Goal: Transaction & Acquisition: Download file/media

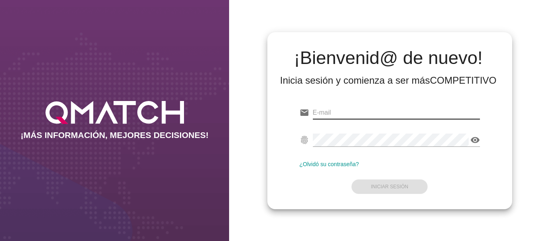
click at [365, 112] on input "email" at bounding box center [396, 112] width 167 height 13
type input "[PERSON_NAME][EMAIL_ADDRESS][DOMAIN_NAME]"
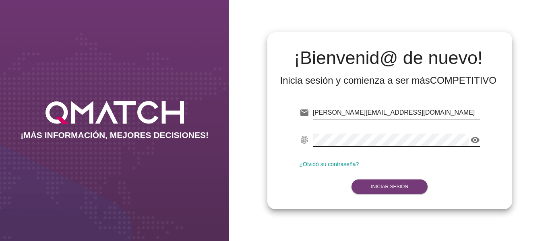
click at [412, 188] on button "Iniciar Sesión" at bounding box center [389, 186] width 76 height 14
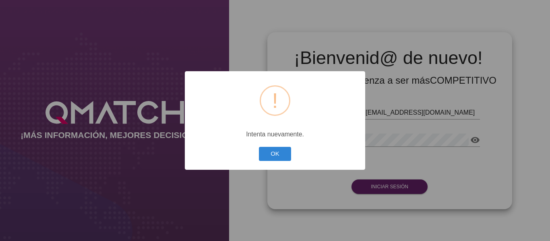
drag, startPoint x: 270, startPoint y: 151, endPoint x: 295, endPoint y: 149, distance: 24.2
click at [271, 151] on button "OK" at bounding box center [275, 154] width 33 height 14
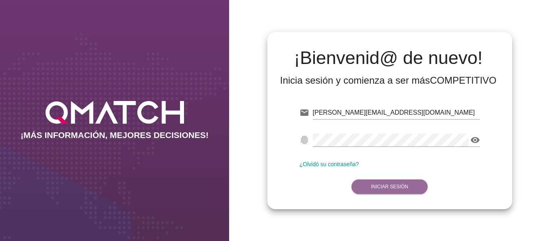
click at [390, 183] on button "Iniciar Sesión" at bounding box center [389, 186] width 76 height 14
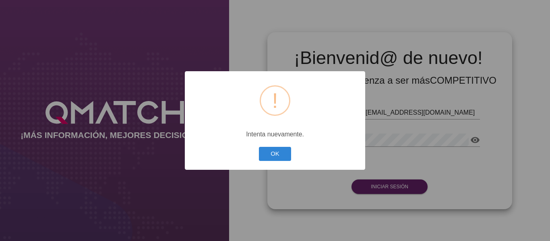
drag, startPoint x: 283, startPoint y: 156, endPoint x: 406, endPoint y: 144, distance: 124.5
click at [283, 155] on button "OK" at bounding box center [275, 154] width 33 height 14
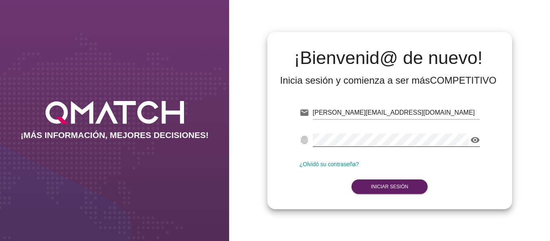
click at [474, 140] on icon "visibility" at bounding box center [475, 140] width 10 height 10
click at [474, 140] on icon "visibility_off" at bounding box center [475, 140] width 10 height 10
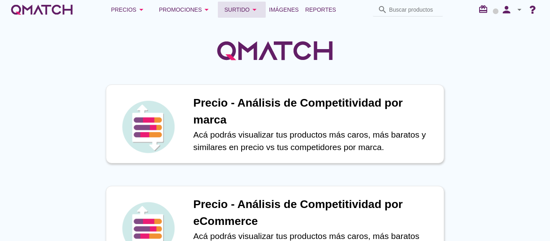
click at [251, 11] on icon "arrow_drop_down" at bounding box center [255, 10] width 10 height 10
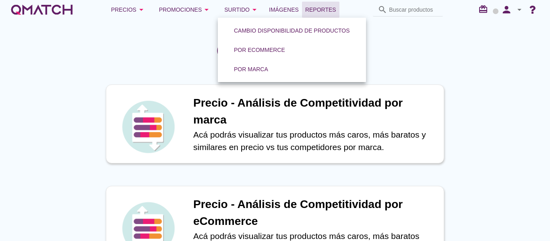
click at [329, 8] on span "Reportes" at bounding box center [320, 10] width 31 height 10
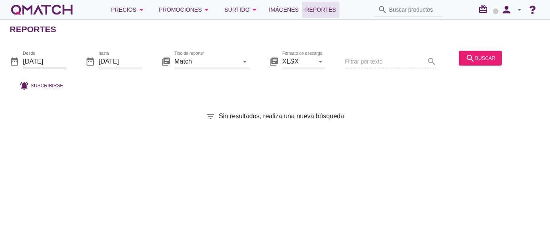
click at [51, 60] on input "[DATE]" at bounding box center [44, 61] width 43 height 13
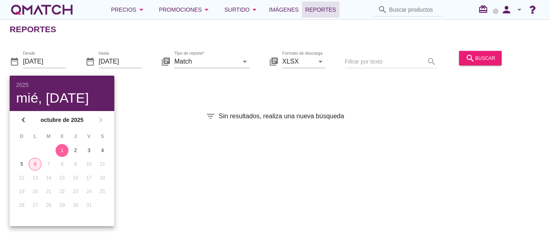
click at [35, 161] on div "6" at bounding box center [35, 164] width 12 height 7
type input "[DATE]"
click at [206, 94] on div "date_range Desde [DATE] date_range hasta [DATE] library_books Tipo de reporte* …" at bounding box center [275, 68] width 550 height 53
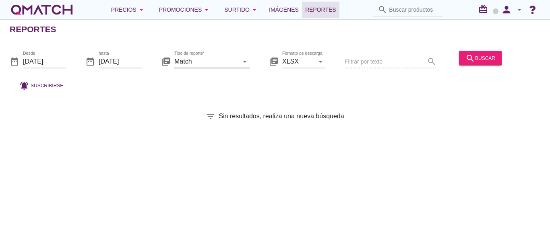
click at [204, 62] on input "Match" at bounding box center [206, 61] width 64 height 13
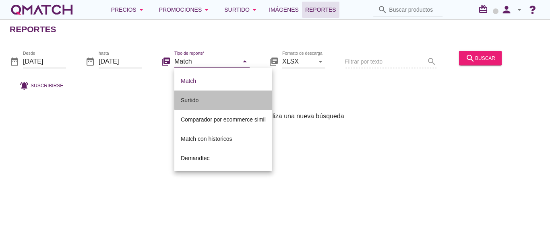
click at [198, 98] on div "Surtido" at bounding box center [223, 100] width 85 height 10
type input "Surtido"
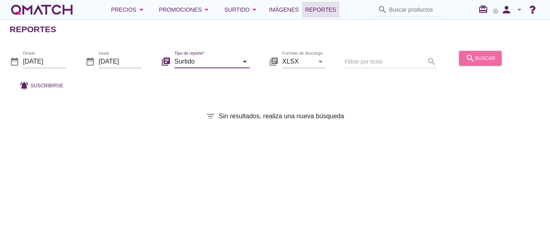
click at [485, 63] on button "search buscar" at bounding box center [480, 58] width 43 height 14
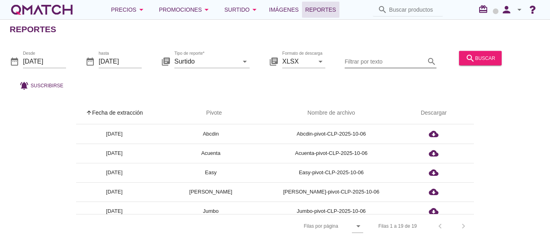
click at [351, 62] on input "Filtrar por texto" at bounding box center [384, 61] width 80 height 13
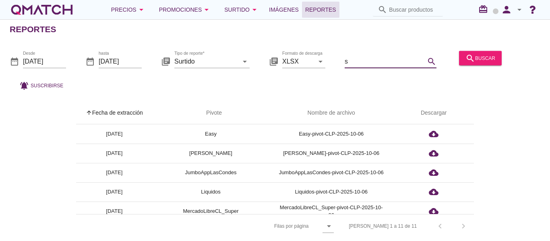
type input "so"
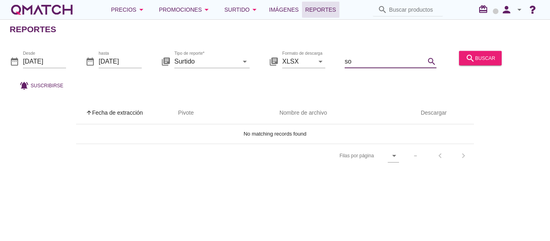
drag, startPoint x: 390, startPoint y: 62, endPoint x: 274, endPoint y: 58, distance: 116.4
click at [275, 62] on div "date_range Desde [DATE] date_range hasta [DATE] library_books Tipo de reporte* …" at bounding box center [275, 68] width 550 height 53
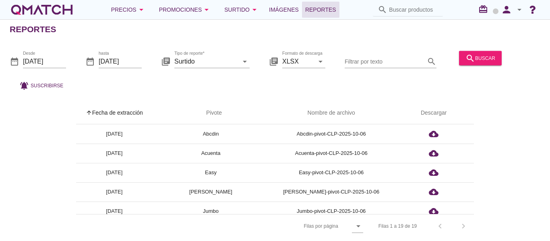
click at [520, 9] on icon "arrow_drop_down" at bounding box center [519, 10] width 10 height 10
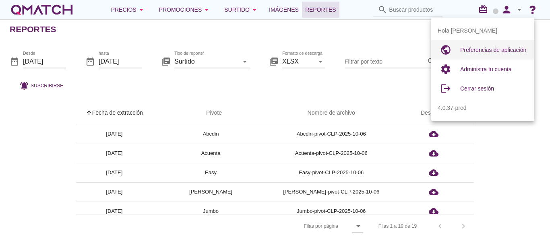
click at [481, 50] on span "Preferencias de aplicación" at bounding box center [493, 50] width 66 height 6
radio input "true"
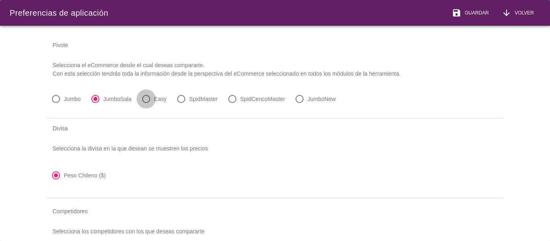
drag, startPoint x: 146, startPoint y: 97, endPoint x: 146, endPoint y: 135, distance: 37.8
click at [146, 97] on div at bounding box center [146, 99] width 14 height 14
radio input "false"
radio input "true"
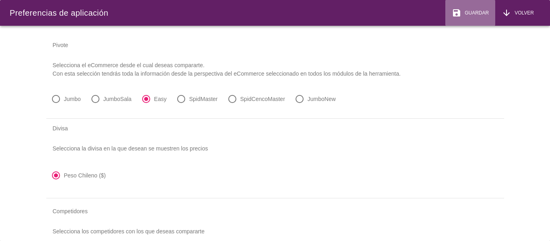
click at [467, 9] on div "save Guardar" at bounding box center [470, 13] width 37 height 10
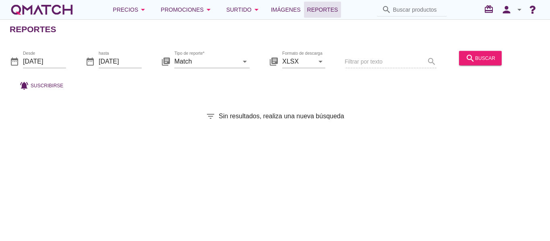
click at [517, 10] on icon "arrow_drop_down" at bounding box center [519, 10] width 10 height 10
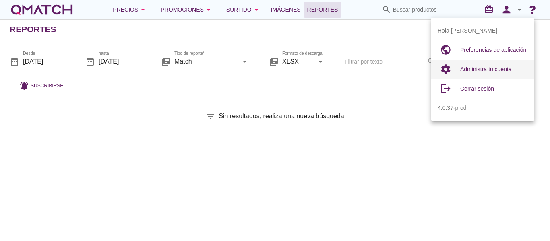
click at [491, 68] on span "Administra tu cuenta" at bounding box center [486, 69] width 52 height 6
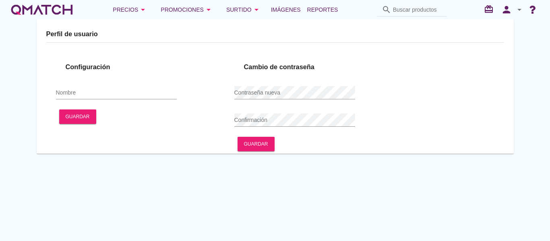
type input "Alvaro Rodrigo Catalan Ruminot"
click at [509, 11] on icon "person" at bounding box center [506, 9] width 16 height 11
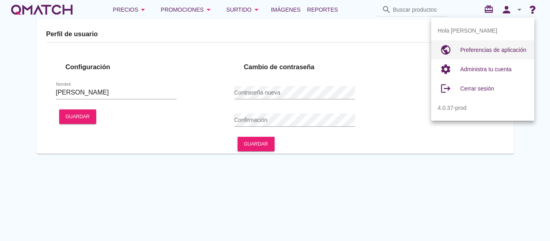
click at [512, 50] on span "Preferencias de aplicación" at bounding box center [493, 50] width 66 height 6
radio input "true"
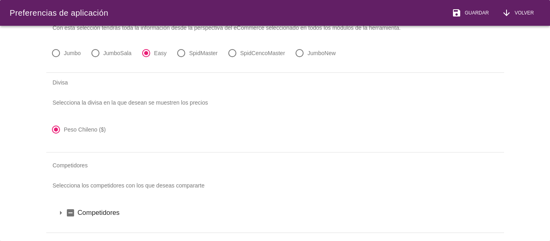
scroll to position [52, 0]
click at [60, 208] on icon "arrow_drop_down" at bounding box center [61, 213] width 10 height 10
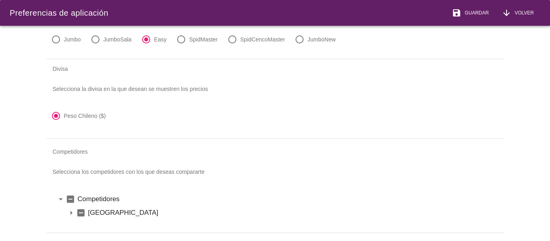
scroll to position [66, 0]
click at [74, 208] on icon "arrow_drop_down" at bounding box center [71, 213] width 10 height 10
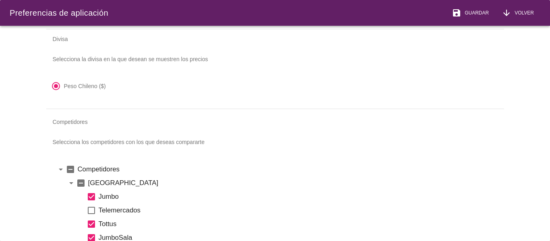
scroll to position [0, 0]
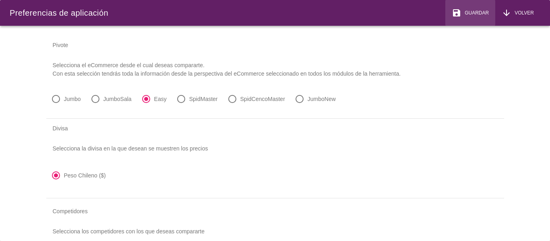
click at [480, 11] on span "Guardar" at bounding box center [474, 12] width 27 height 7
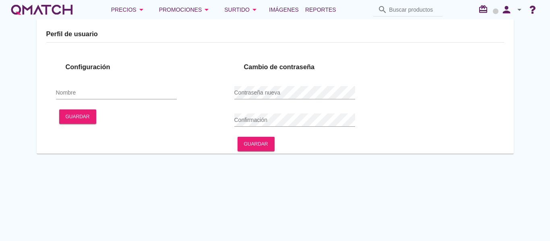
type input "[PERSON_NAME]"
click at [289, 6] on span "Imágenes" at bounding box center [284, 10] width 30 height 10
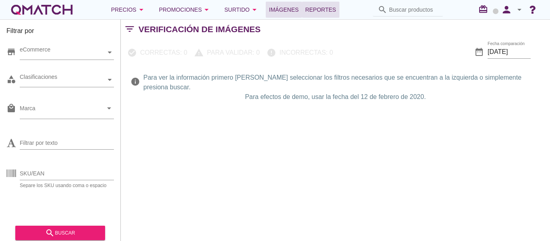
click at [321, 6] on span "Reportes" at bounding box center [320, 10] width 31 height 10
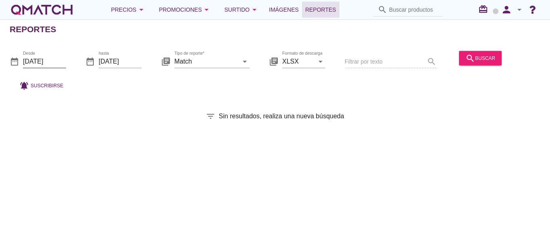
click at [56, 65] on input "[DATE]" at bounding box center [44, 61] width 43 height 13
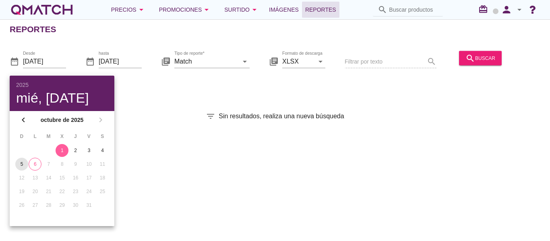
click at [24, 164] on div "5" at bounding box center [21, 164] width 13 height 7
type input "2025-10-05"
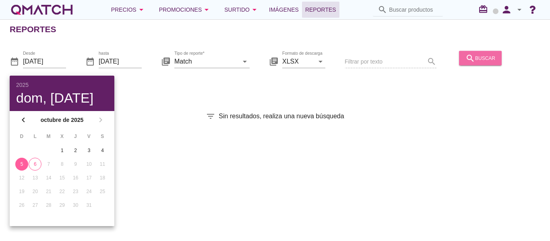
click at [489, 61] on div "search buscar" at bounding box center [480, 58] width 30 height 10
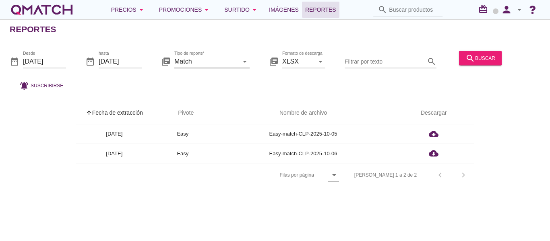
click at [245, 62] on icon "arrow_drop_down" at bounding box center [245, 61] width 10 height 10
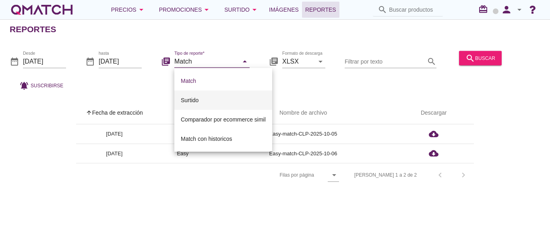
click at [201, 98] on div "Surtido" at bounding box center [223, 100] width 85 height 10
type input "Surtido"
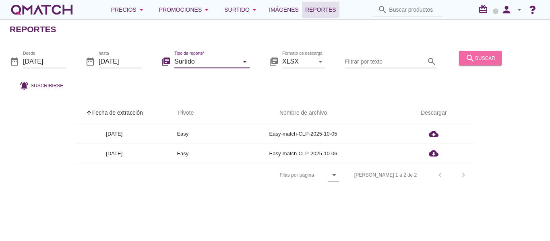
click at [484, 57] on div "search buscar" at bounding box center [480, 58] width 30 height 10
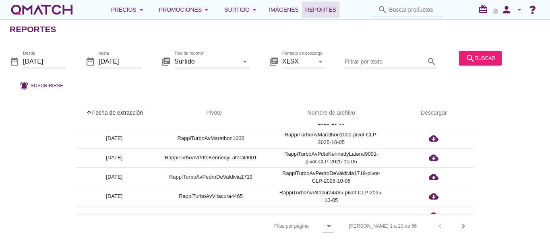
scroll to position [297, 0]
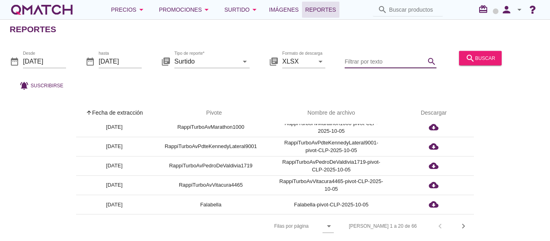
click at [369, 64] on input "Filtrar por texto" at bounding box center [384, 61] width 80 height 13
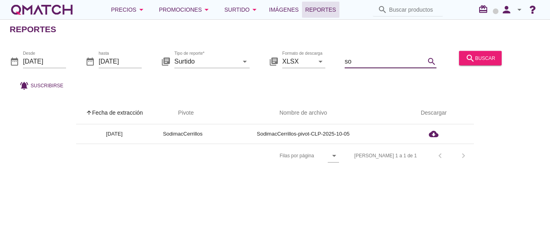
scroll to position [0, 0]
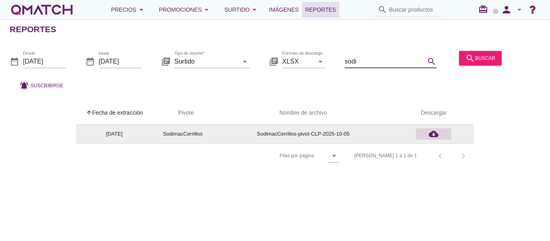
type input "sodi"
click at [433, 136] on icon "cloud_download" at bounding box center [434, 134] width 10 height 10
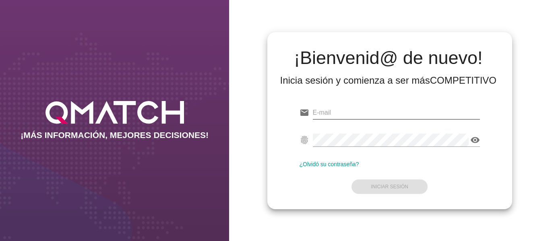
click at [344, 110] on input "email" at bounding box center [396, 112] width 167 height 13
type input "alvaro.catalan@cencosud.cl"
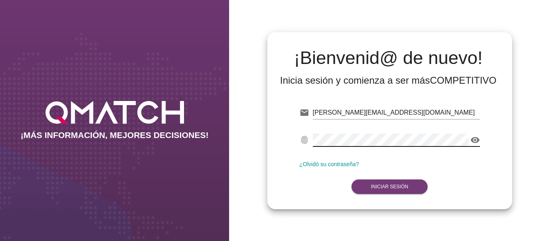
click at [404, 187] on strong "Iniciar Sesión" at bounding box center [389, 187] width 37 height 6
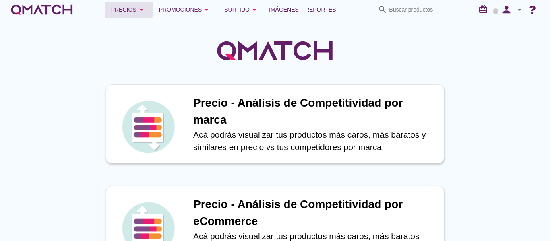
click at [142, 6] on icon "arrow_drop_down" at bounding box center [141, 10] width 10 height 10
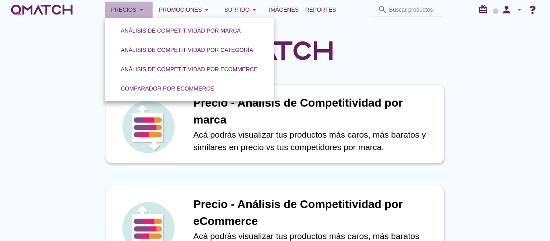
click at [143, 9] on icon "arrow_drop_down" at bounding box center [141, 10] width 10 height 10
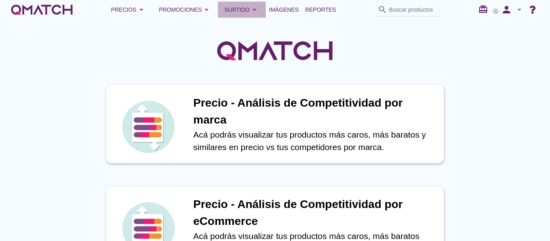
click at [258, 12] on icon "arrow_drop_down" at bounding box center [255, 10] width 10 height 10
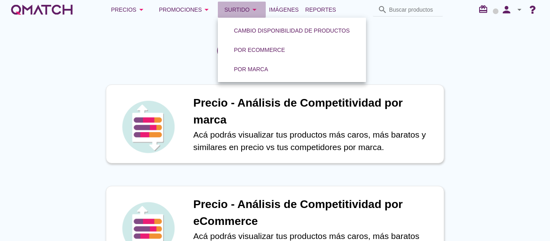
click at [258, 12] on icon "arrow_drop_down" at bounding box center [255, 10] width 10 height 10
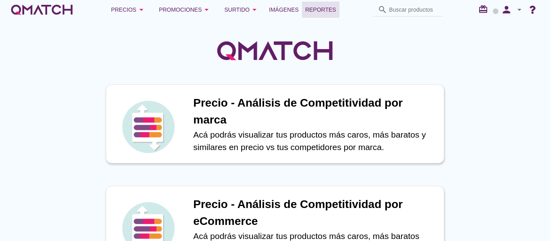
click at [330, 9] on span "Reportes" at bounding box center [320, 10] width 31 height 10
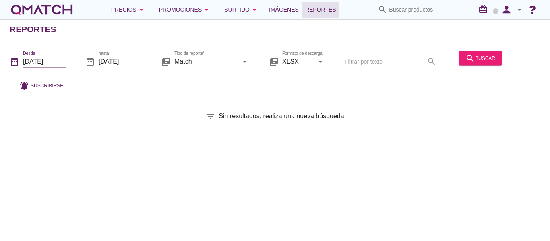
click at [56, 63] on input "[DATE]" at bounding box center [44, 61] width 43 height 13
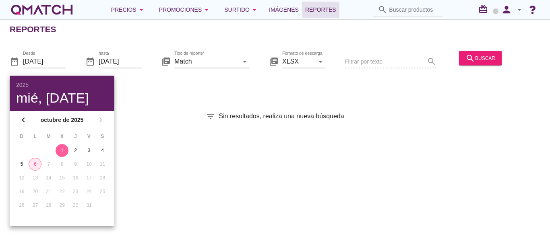
click at [37, 165] on div "6" at bounding box center [35, 164] width 12 height 7
type input "[DATE]"
click at [131, 62] on input "[DATE]" at bounding box center [120, 61] width 43 height 13
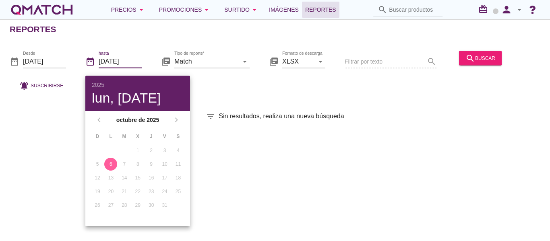
click at [254, 85] on div "date_range Desde [DATE] date_range hasta [DATE] library_books Tipo de reporte* …" at bounding box center [275, 68] width 550 height 53
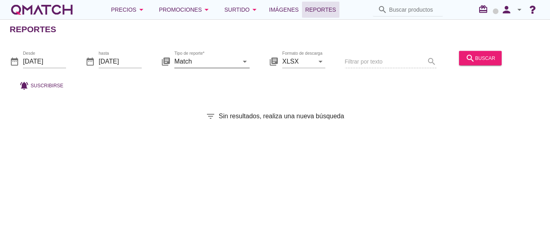
click at [221, 62] on input "Match" at bounding box center [206, 61] width 64 height 13
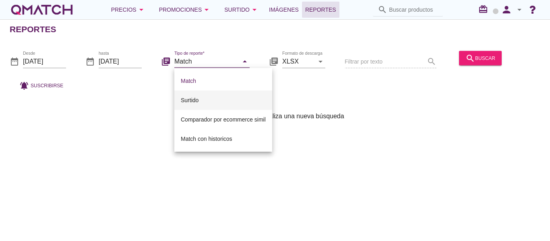
click at [210, 105] on div "Surtido" at bounding box center [223, 100] width 85 height 19
type input "Surtido"
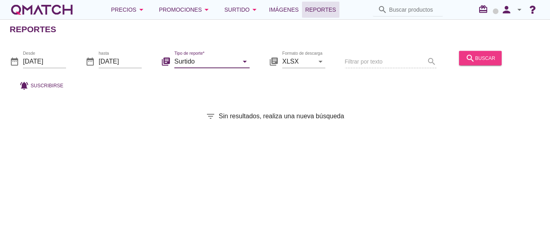
click at [486, 59] on div "search buscar" at bounding box center [480, 58] width 30 height 10
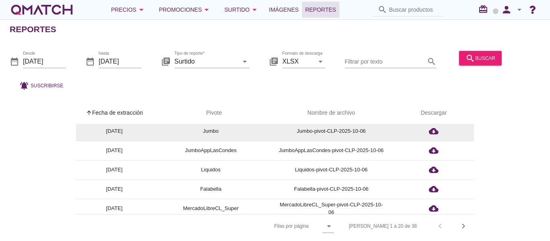
scroll to position [80, 0]
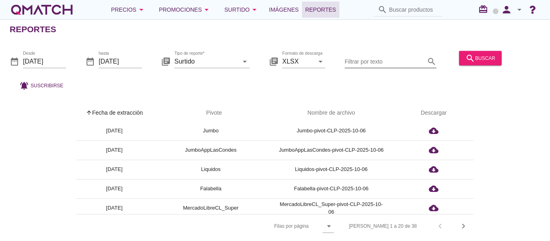
click at [370, 60] on input "Filtrar por texto" at bounding box center [384, 61] width 80 height 13
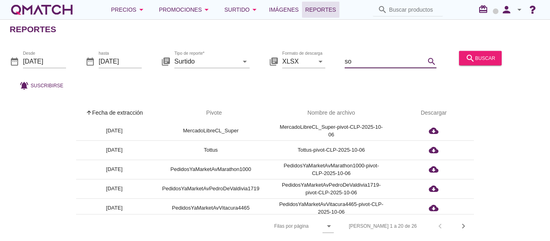
scroll to position [0, 0]
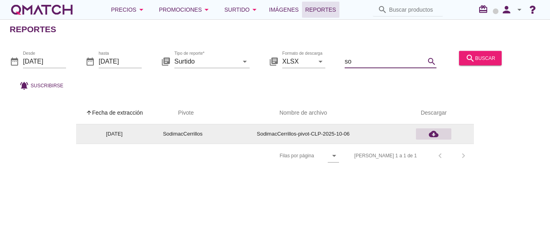
type input "so"
click at [428, 134] on div "cloud_download" at bounding box center [433, 134] width 29 height 10
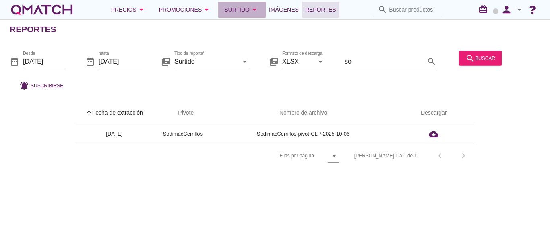
click at [233, 10] on div "Surtido arrow_drop_down" at bounding box center [241, 10] width 35 height 10
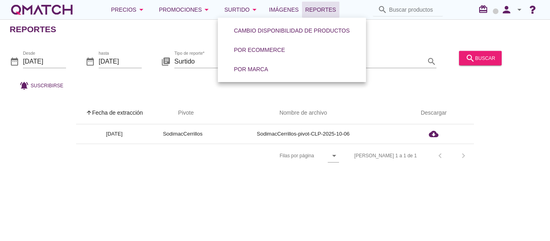
drag, startPoint x: 508, startPoint y: 132, endPoint x: 506, endPoint y: 127, distance: 5.4
click at [509, 131] on div "arrow_upward Fecha de extracción arrow_upward Pivote Nombre de archivo Descarga…" at bounding box center [275, 135] width 530 height 66
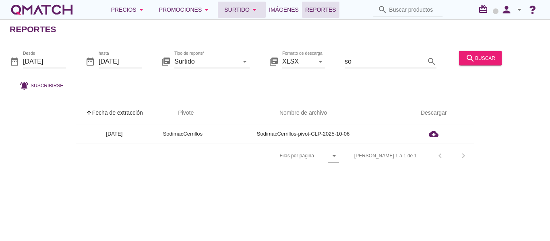
click at [252, 12] on icon "arrow_drop_down" at bounding box center [255, 10] width 10 height 10
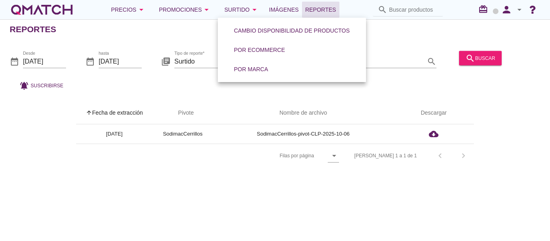
click at [187, 79] on div "date_range Desde [DATE] date_range hasta [DATE] library_books Tipo de reporte* …" at bounding box center [275, 68] width 550 height 53
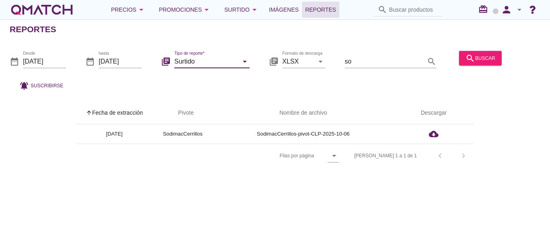
click at [202, 61] on input "Surtido" at bounding box center [206, 61] width 64 height 13
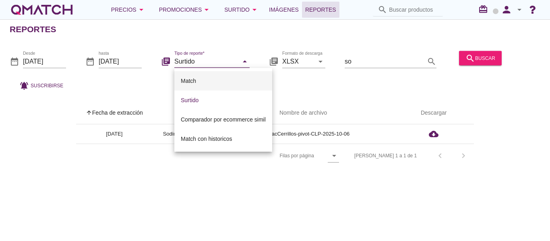
click at [210, 82] on div "Match" at bounding box center [223, 81] width 85 height 10
type input "Match"
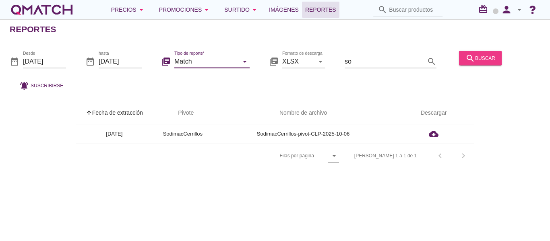
click at [469, 57] on icon "search" at bounding box center [470, 58] width 10 height 10
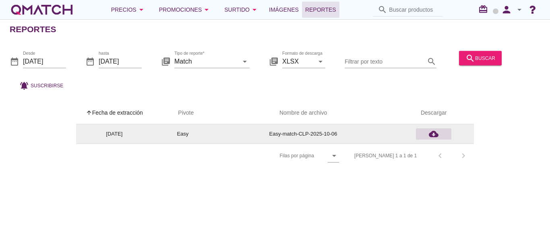
click at [436, 136] on icon "cloud_download" at bounding box center [434, 134] width 10 height 10
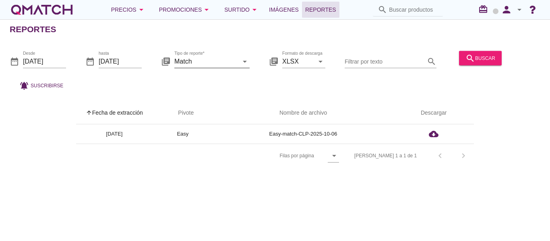
click at [241, 61] on icon "arrow_drop_down" at bounding box center [245, 61] width 10 height 10
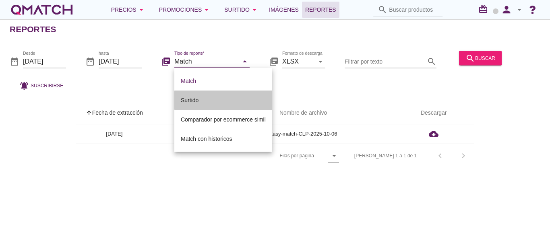
click at [208, 99] on div "Surtido" at bounding box center [223, 100] width 85 height 10
type input "Surtido"
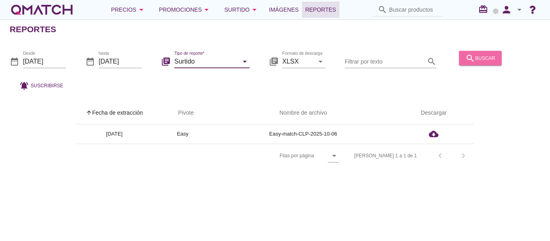
click at [481, 57] on div "search buscar" at bounding box center [480, 58] width 30 height 10
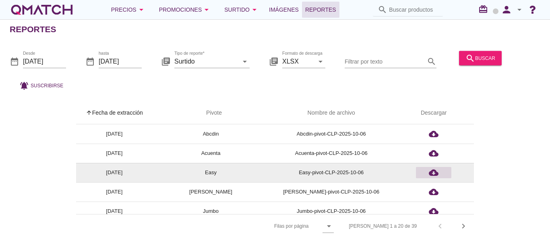
click at [433, 174] on icon "cloud_download" at bounding box center [434, 173] width 10 height 10
